Goal: Check status

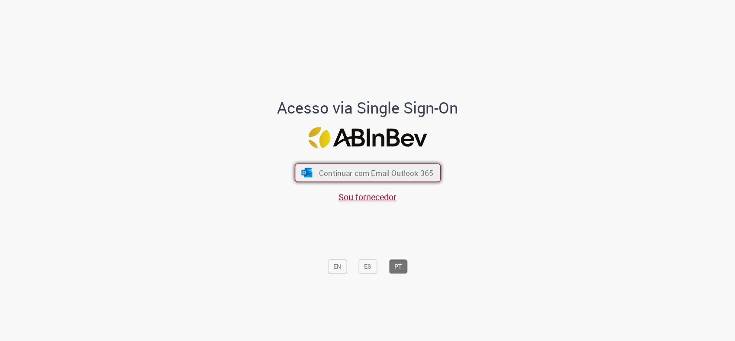
click at [379, 175] on span "Continuar com Email Outlook 365" at bounding box center [376, 173] width 114 height 10
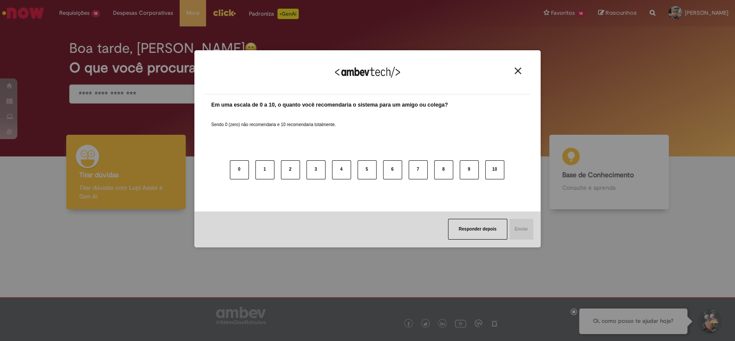
click at [516, 68] on img "Close" at bounding box center [518, 71] width 6 height 6
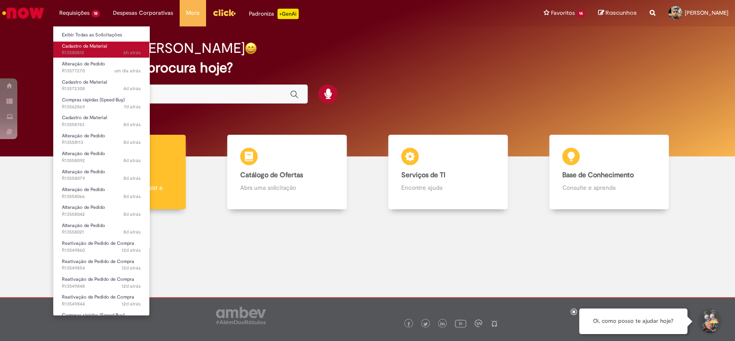
click at [87, 54] on span "6h atrás 6 horas atrás R13580810" at bounding box center [101, 52] width 79 height 7
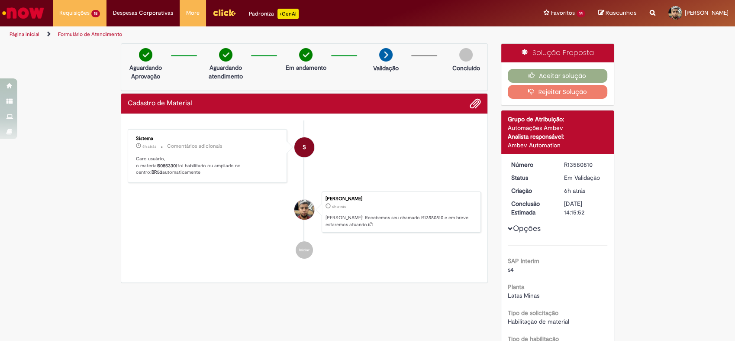
click at [169, 165] on b "50853301" at bounding box center [168, 165] width 20 height 6
copy p "50853301"
